Goal: Task Accomplishment & Management: Manage account settings

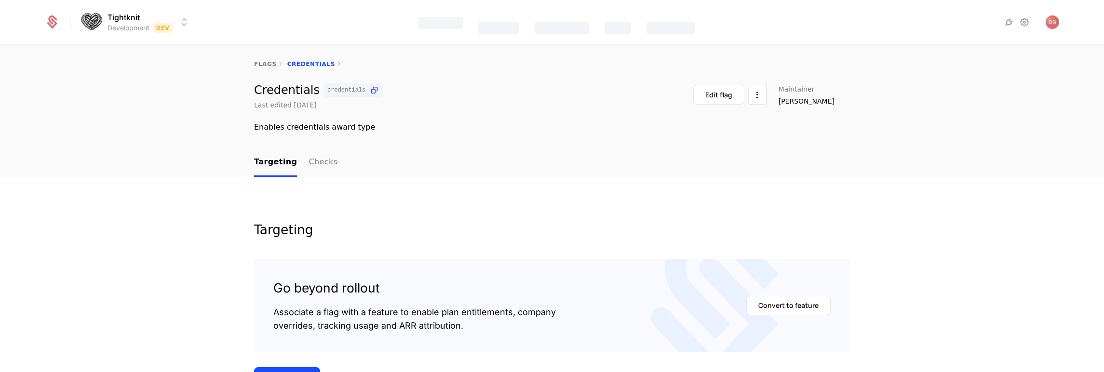
scroll to position [164, 0]
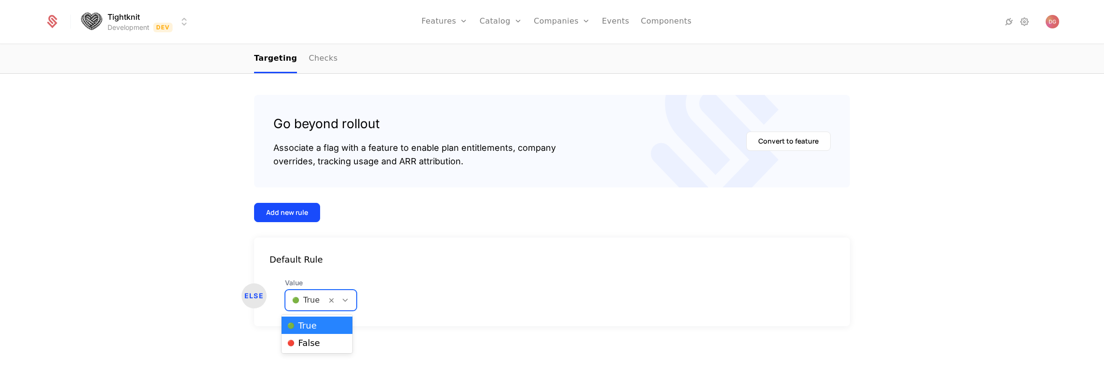
click at [346, 299] on div at bounding box center [345, 300] width 16 height 11
click at [317, 344] on span "🔴 False" at bounding box center [303, 343] width 33 height 9
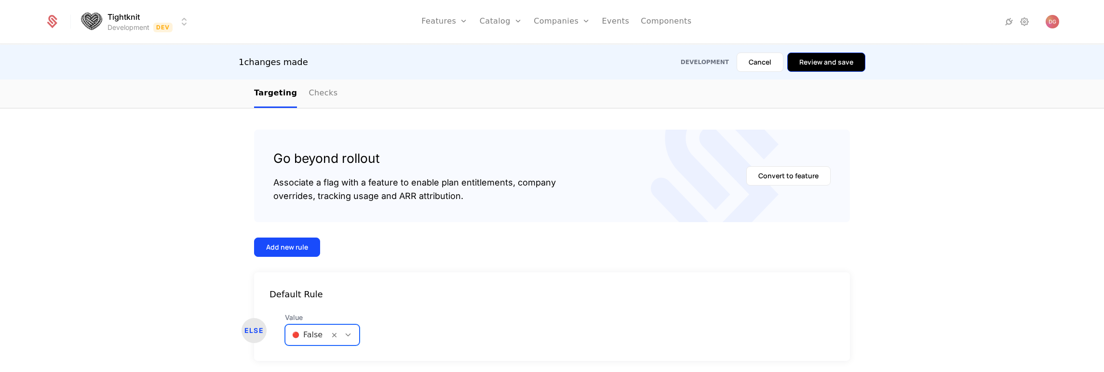
click at [822, 61] on button "Review and save" at bounding box center [827, 62] width 78 height 19
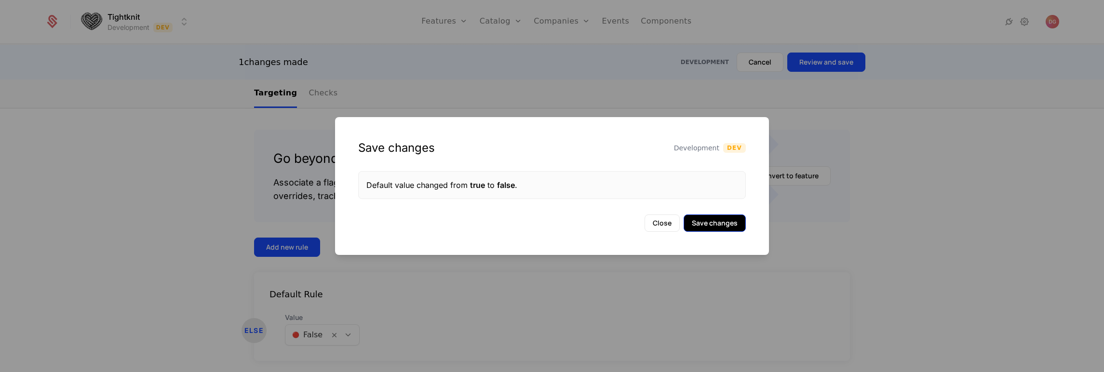
click at [713, 226] on button "Save changes" at bounding box center [715, 223] width 62 height 17
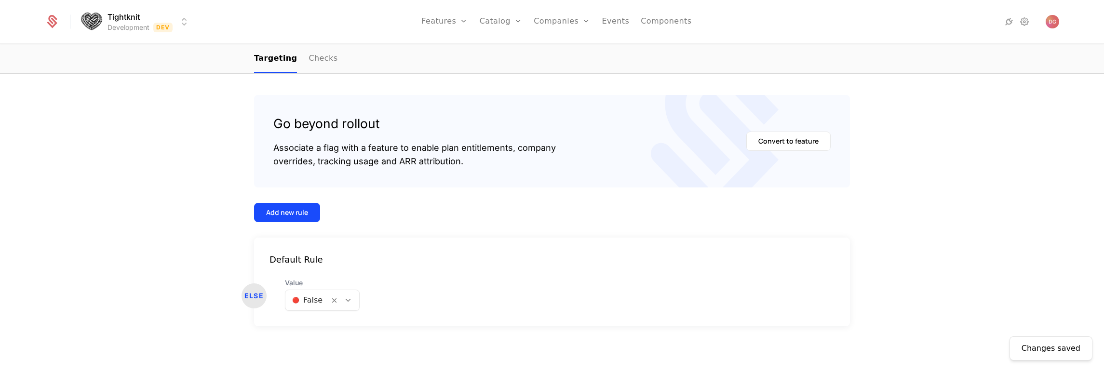
click at [350, 299] on div at bounding box center [348, 300] width 16 height 11
click at [334, 327] on div "🟢 True" at bounding box center [318, 326] width 62 height 10
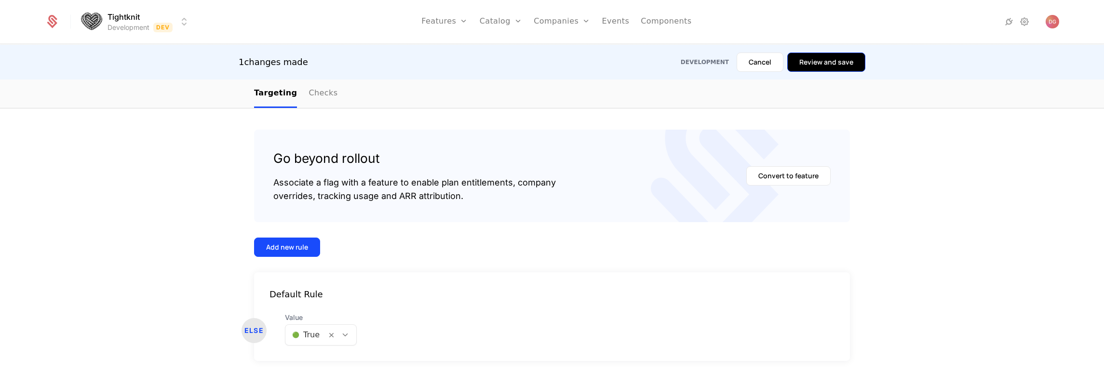
click at [837, 64] on button "Review and save" at bounding box center [827, 62] width 78 height 19
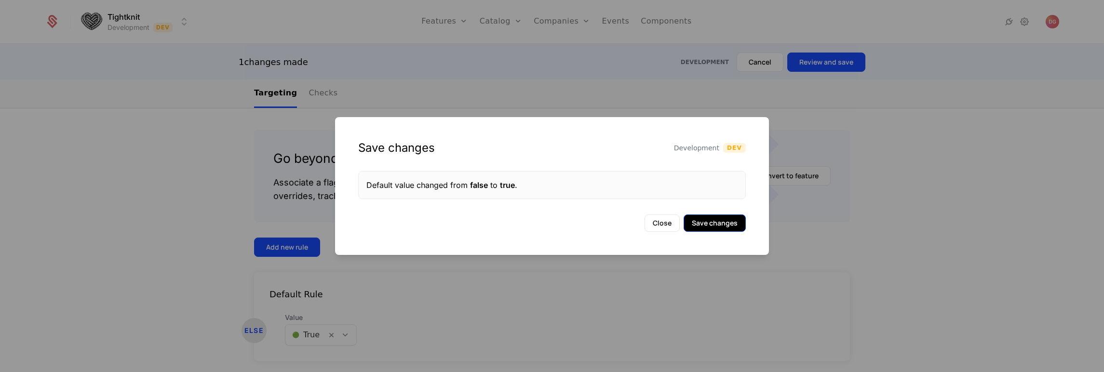
click at [710, 223] on button "Save changes" at bounding box center [715, 223] width 62 height 17
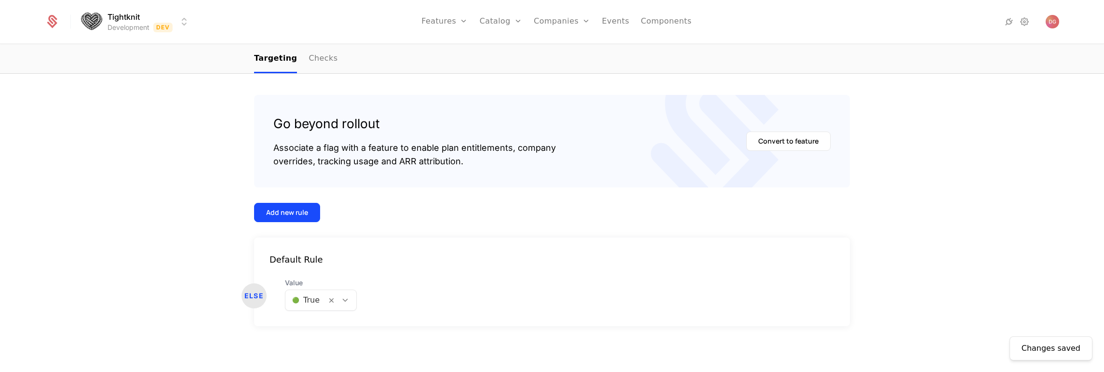
click at [343, 299] on icon at bounding box center [345, 300] width 9 height 9
click at [313, 344] on span "🔴 False" at bounding box center [303, 343] width 33 height 9
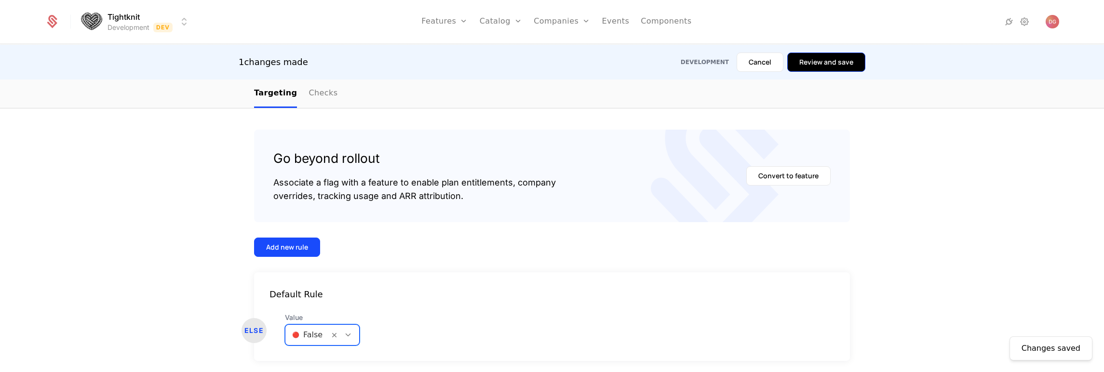
click at [825, 55] on button "Review and save" at bounding box center [827, 62] width 78 height 19
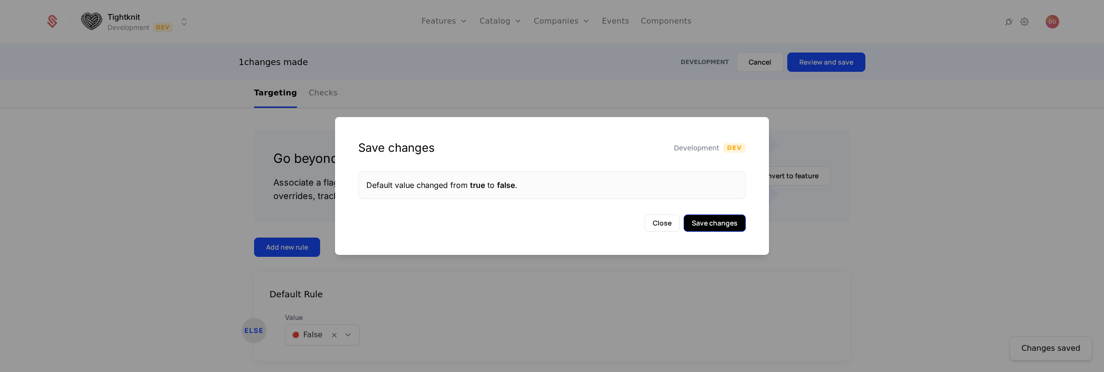
click at [724, 219] on button "Save changes" at bounding box center [715, 223] width 62 height 17
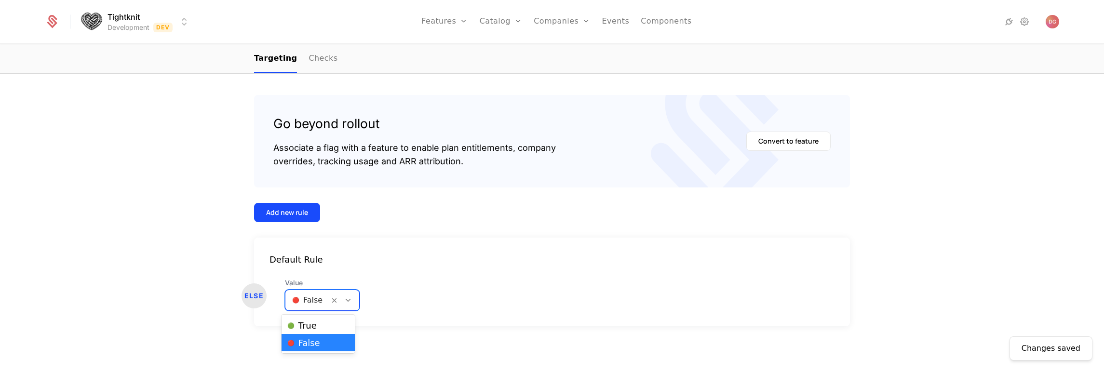
click at [346, 300] on icon at bounding box center [348, 300] width 9 height 9
click at [317, 326] on div "🟢 True" at bounding box center [318, 326] width 62 height 10
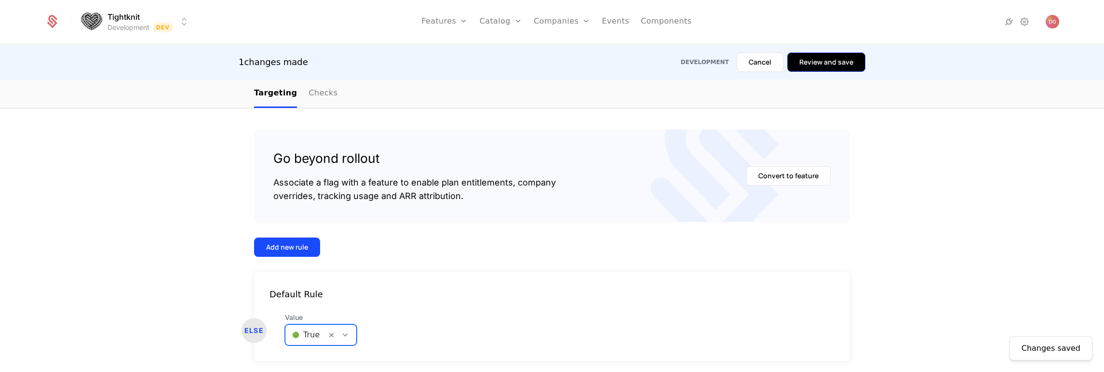
click at [807, 58] on button "Review and save" at bounding box center [827, 62] width 78 height 19
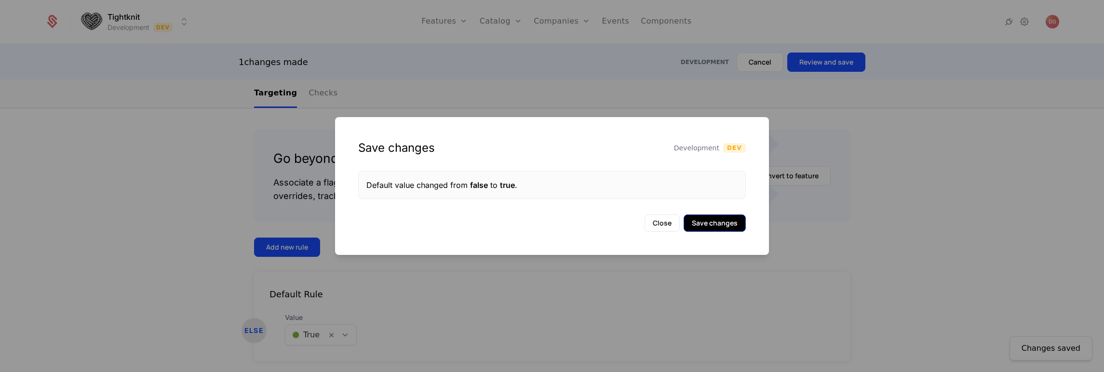
click at [721, 227] on button "Save changes" at bounding box center [715, 223] width 62 height 17
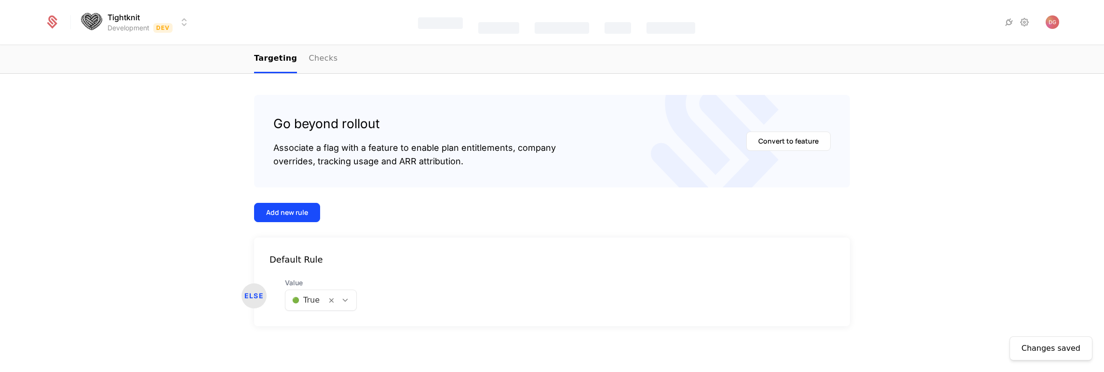
click at [583, 80] on div "Changes saved Targeting Go beyond rollout Associate a flag with a feature to en…" at bounding box center [552, 204] width 596 height 290
click at [232, 125] on div "Changes saved Targeting Go beyond rollout Associate a flag with a feature to en…" at bounding box center [552, 193] width 1104 height 360
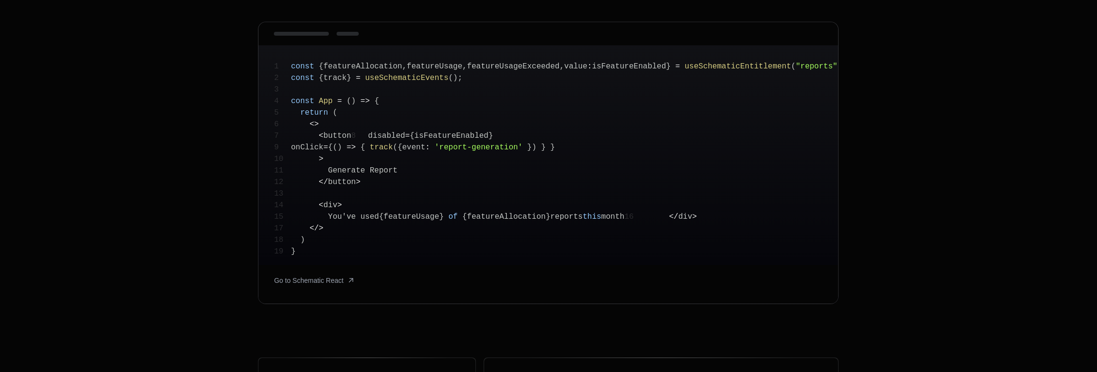
scroll to position [273, 0]
